Goal: Task Accomplishment & Management: Use online tool/utility

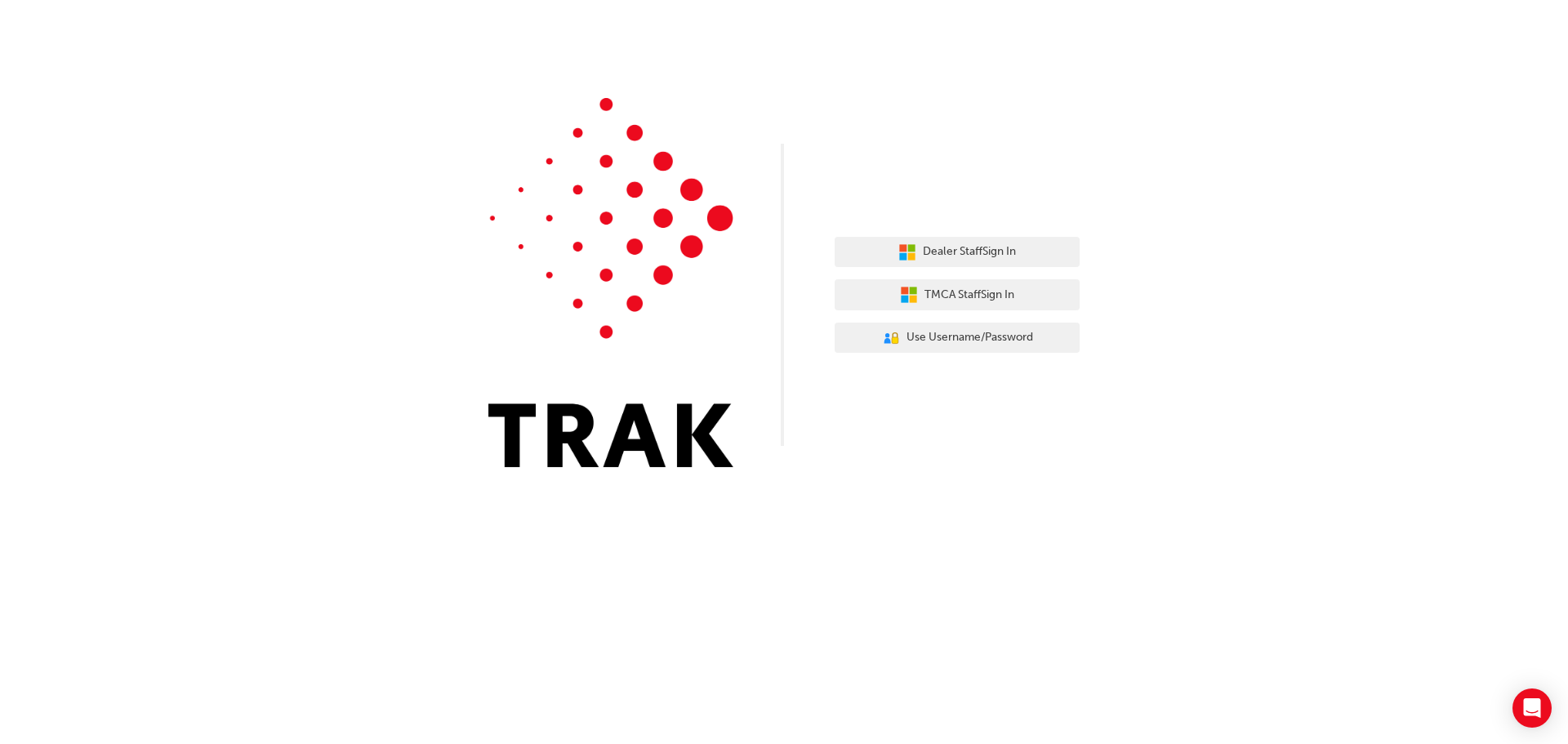
click at [588, 281] on img at bounding box center [611, 282] width 245 height 369
click at [950, 263] on button "Dealer Staff Sign In" at bounding box center [957, 252] width 245 height 31
click at [982, 353] on button "User Authentication Icon - Blue Person, Gold Lock Use Username/Password" at bounding box center [957, 338] width 245 height 31
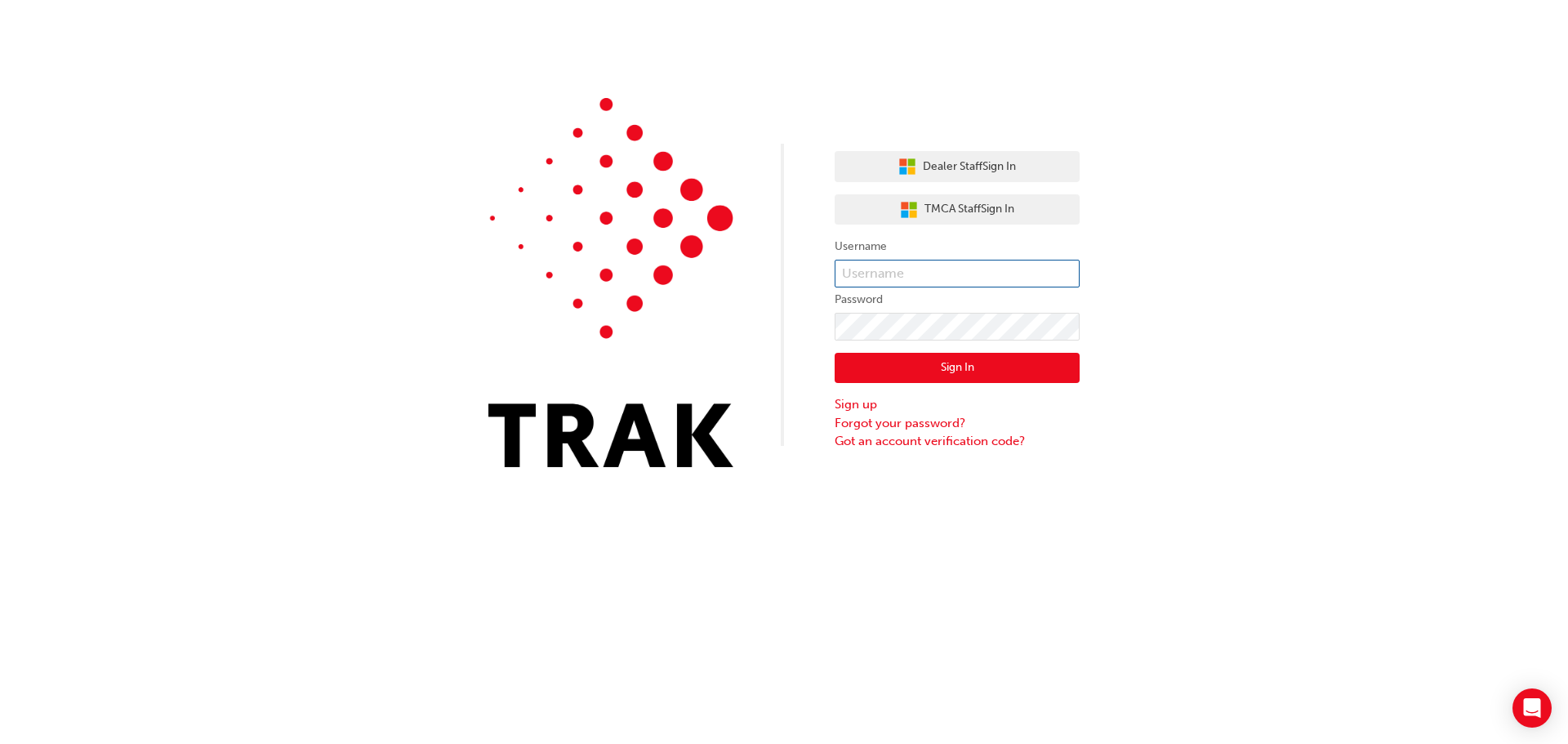
click at [915, 274] on input "text" at bounding box center [957, 273] width 245 height 27
